Goal: Information Seeking & Learning: Check status

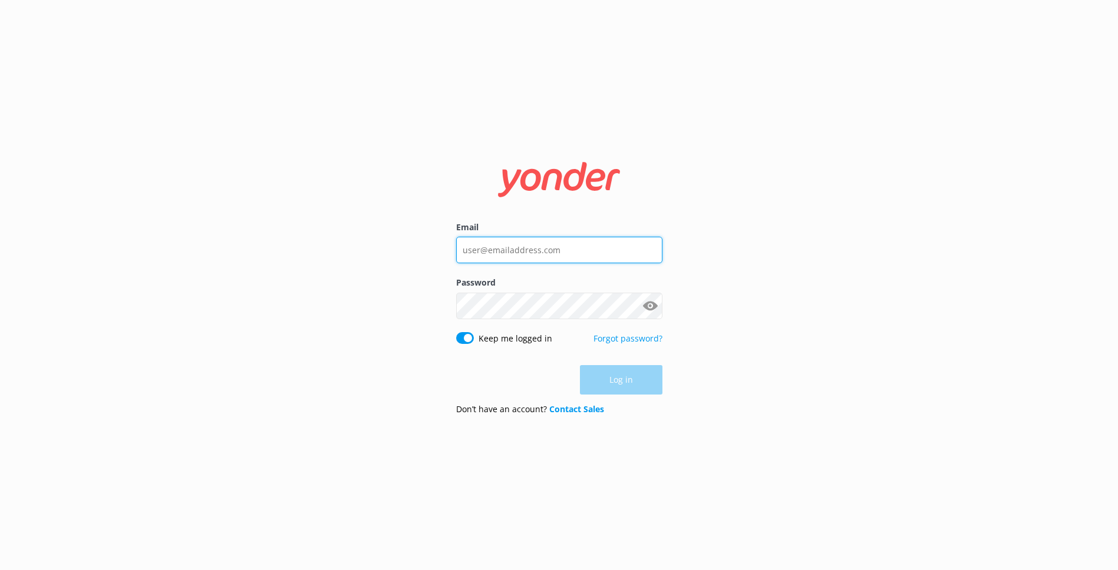
type input "paul.johnson@boltonhotel.co.nz"
click at [648, 382] on div "Log in" at bounding box center [559, 379] width 206 height 29
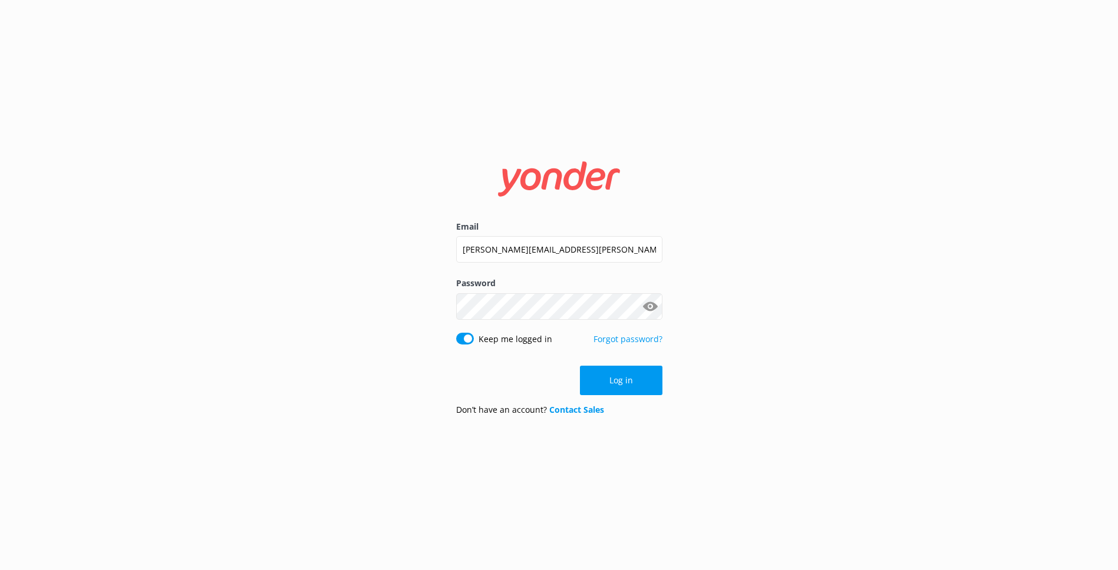
click at [632, 381] on button "Log in" at bounding box center [621, 380] width 82 height 29
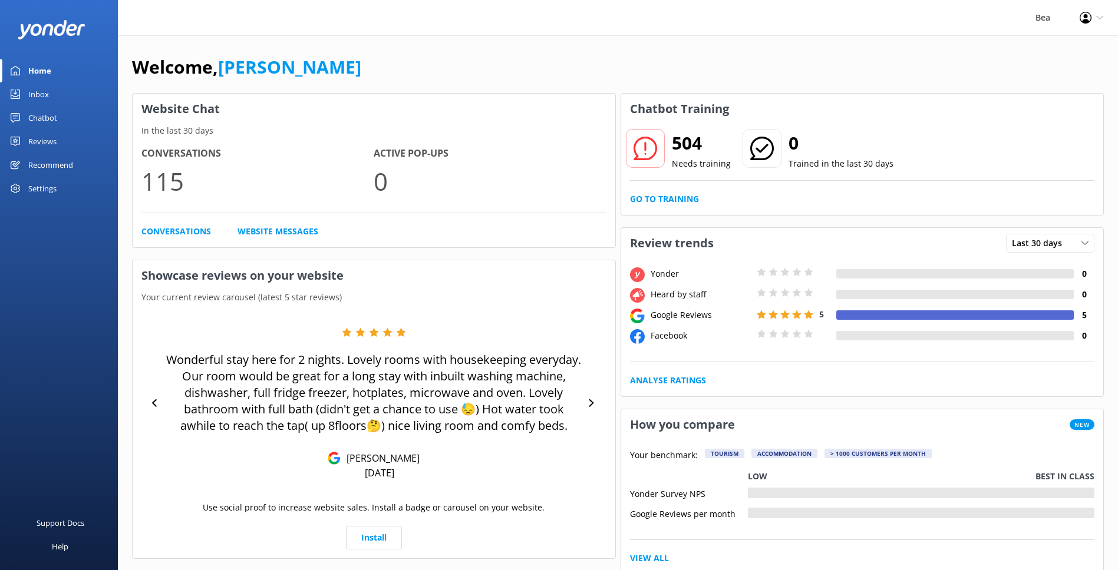
click at [37, 118] on div "Chatbot" at bounding box center [42, 118] width 29 height 24
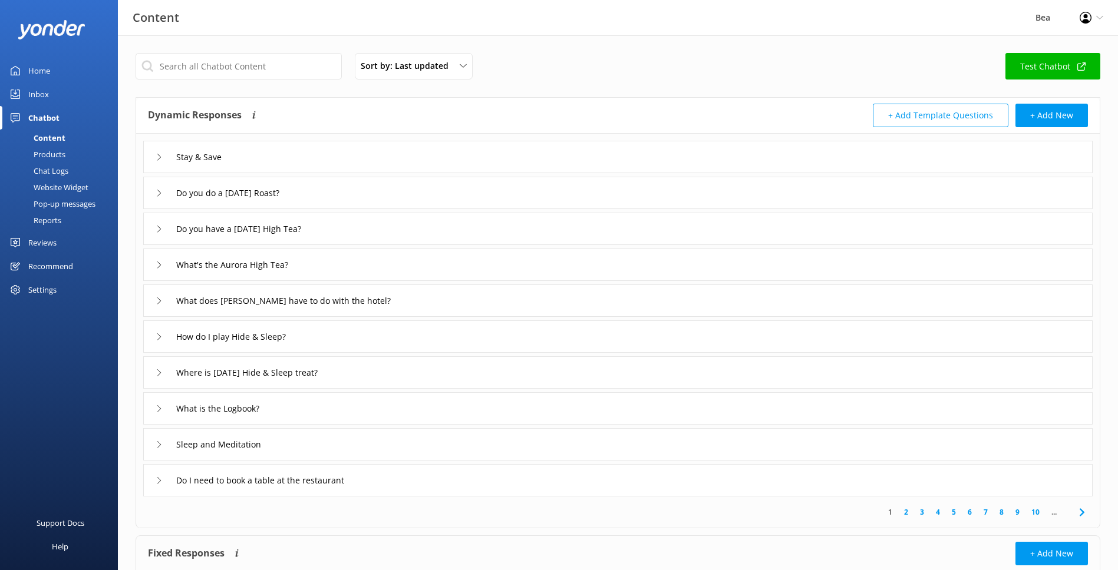
click at [47, 240] on div "Reviews" at bounding box center [42, 243] width 28 height 24
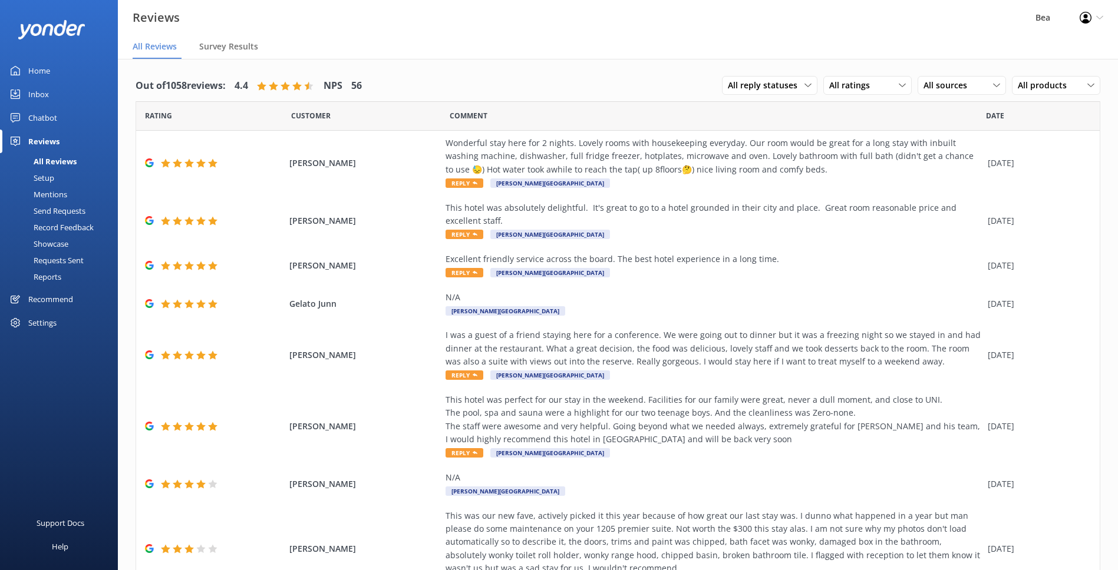
drag, startPoint x: 44, startPoint y: 114, endPoint x: 52, endPoint y: 117, distance: 8.2
click at [45, 114] on div "Chatbot" at bounding box center [42, 118] width 29 height 24
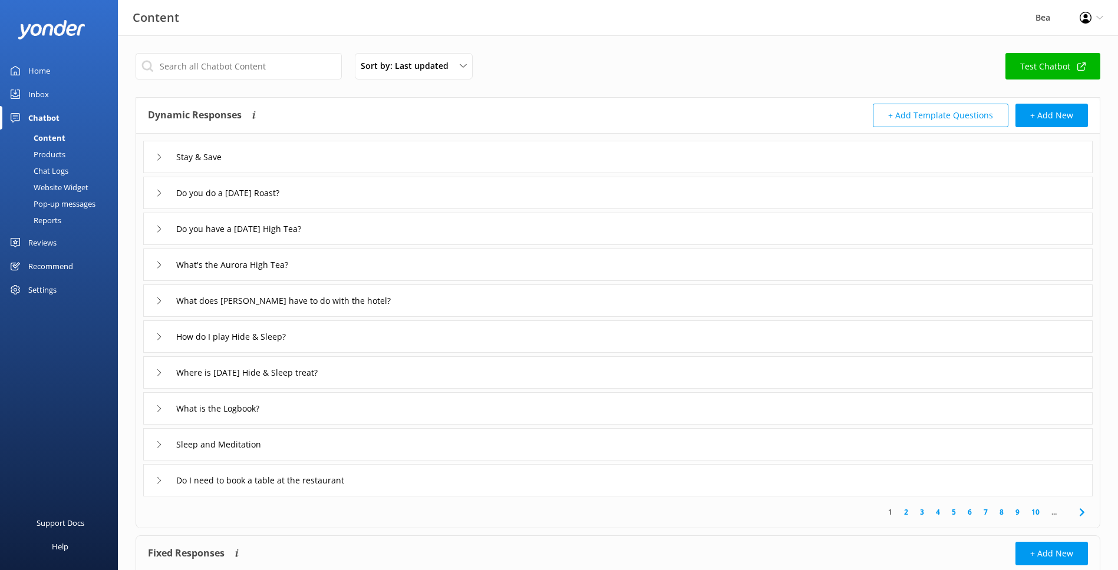
click at [57, 219] on div "Reports" at bounding box center [34, 220] width 54 height 16
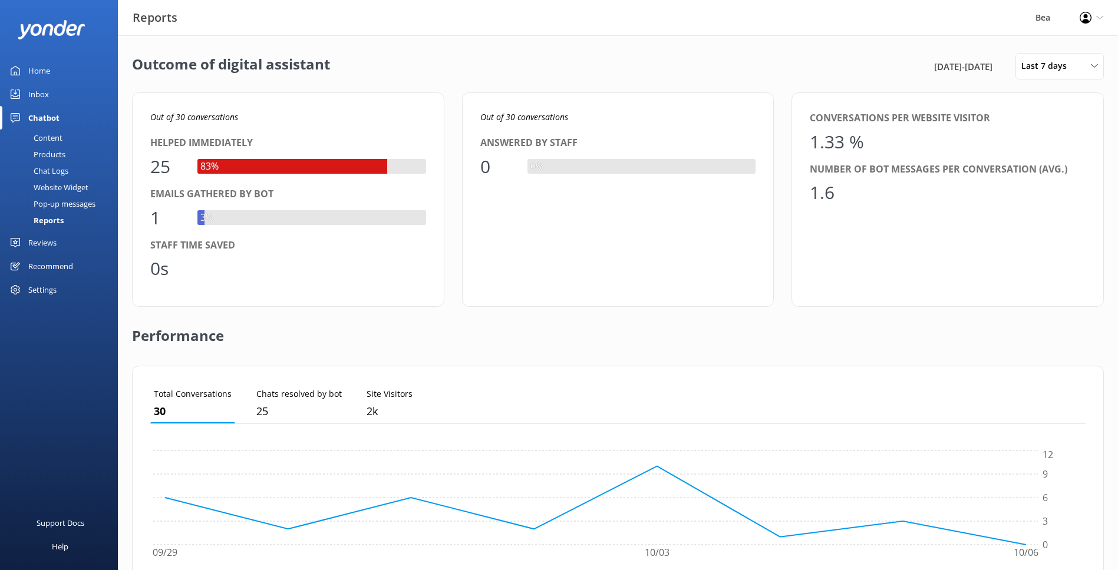
click at [328, 256] on div "0s" at bounding box center [288, 269] width 276 height 28
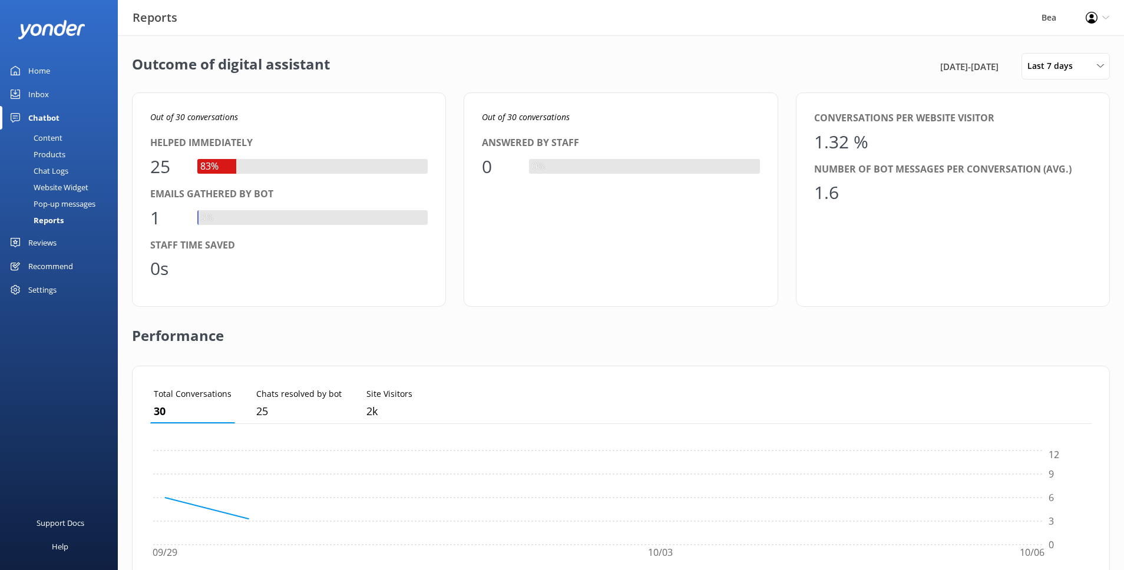
scroll to position [118, 942]
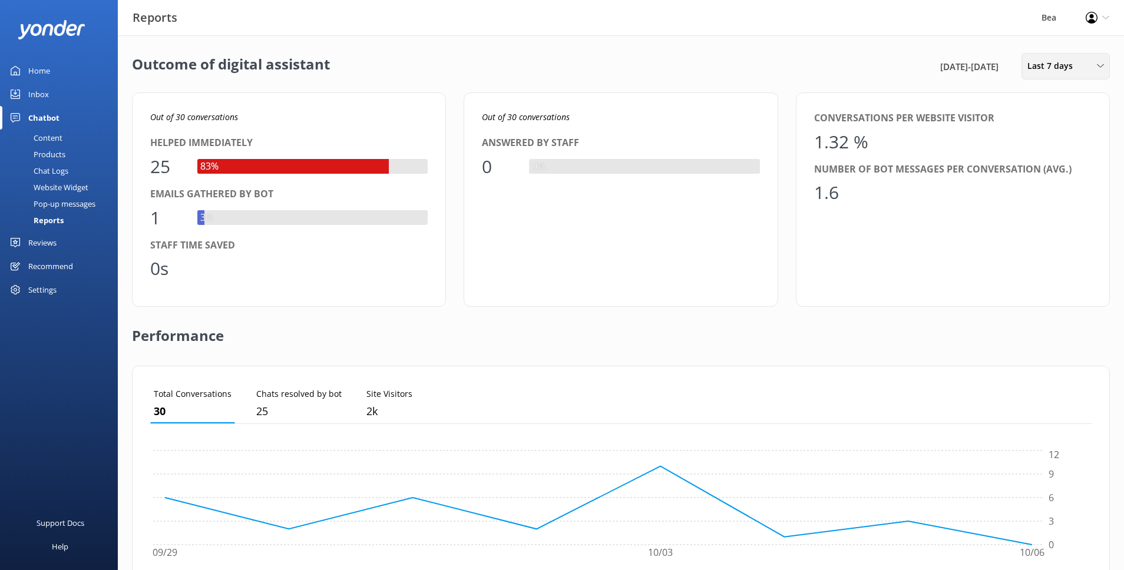
click at [1084, 62] on div "Last 7 days" at bounding box center [1066, 66] width 82 height 13
click at [1055, 143] on div "Last month" at bounding box center [1047, 142] width 39 height 12
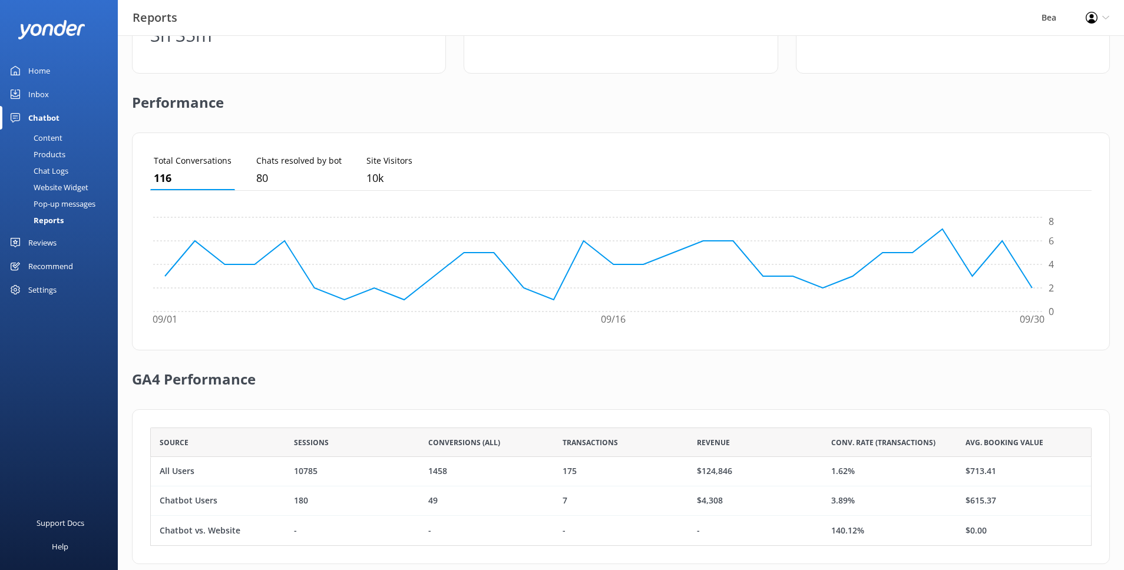
scroll to position [251, 0]
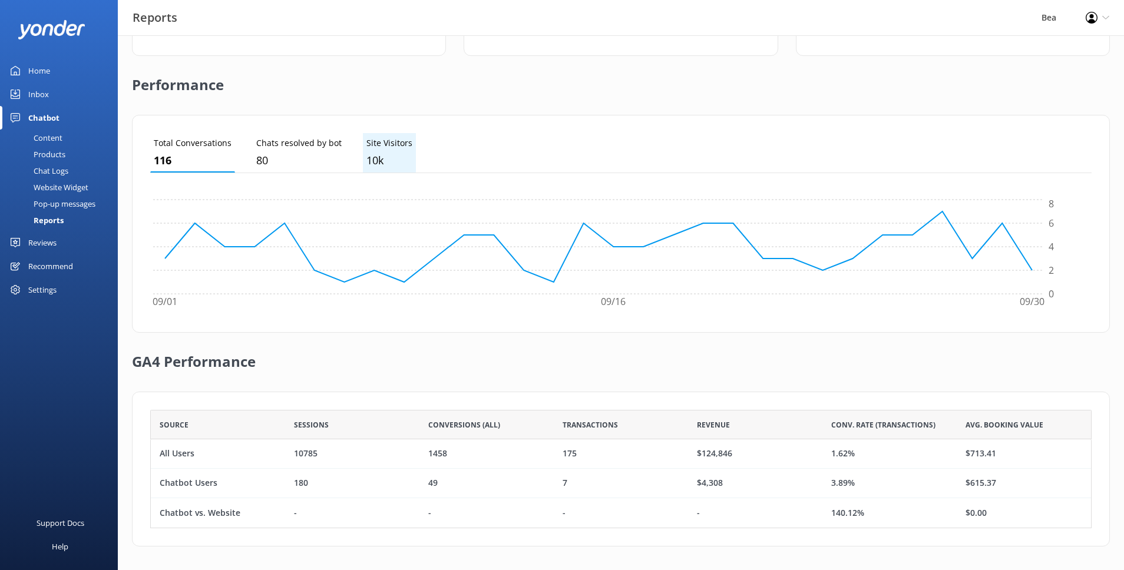
click at [373, 160] on p "10k" at bounding box center [390, 160] width 46 height 17
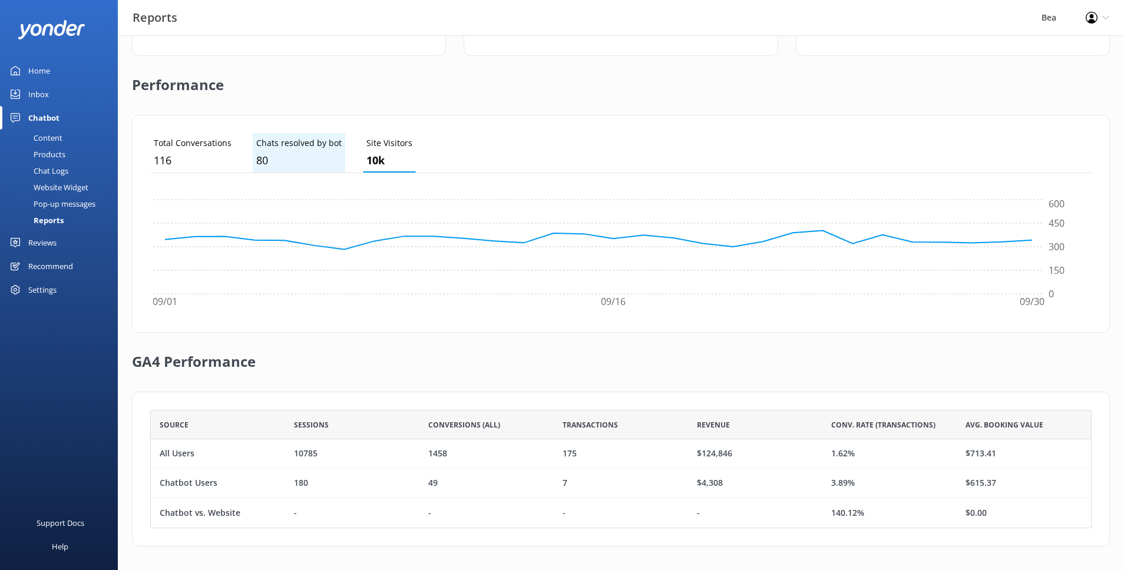
click at [253, 156] on li "Chats resolved by bot 80" at bounding box center [299, 152] width 93 height 39
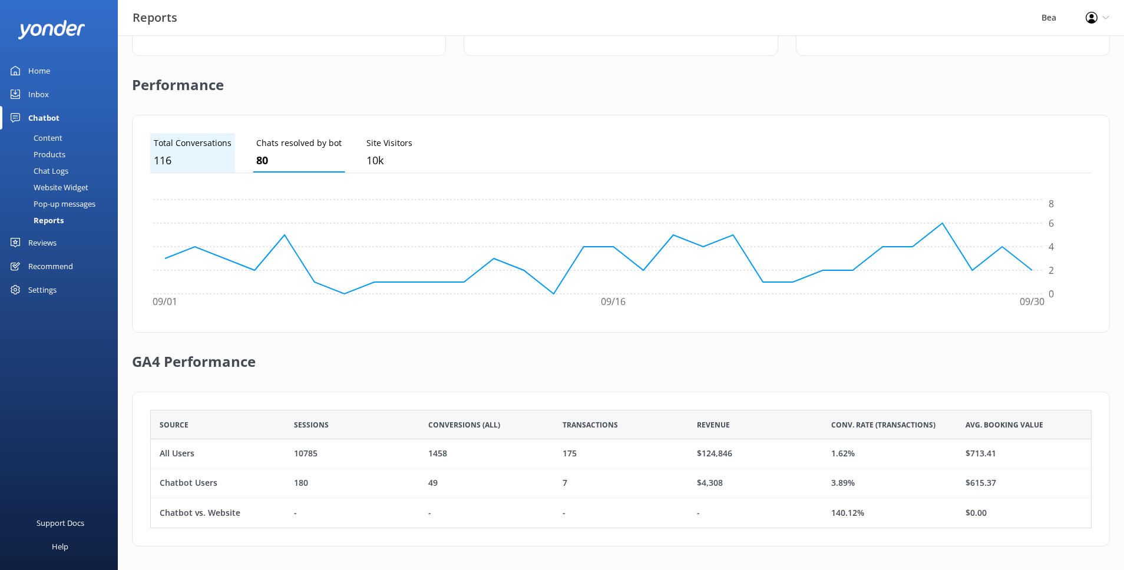
click at [158, 161] on p "116" at bounding box center [193, 160] width 78 height 17
